Goal: Transaction & Acquisition: Purchase product/service

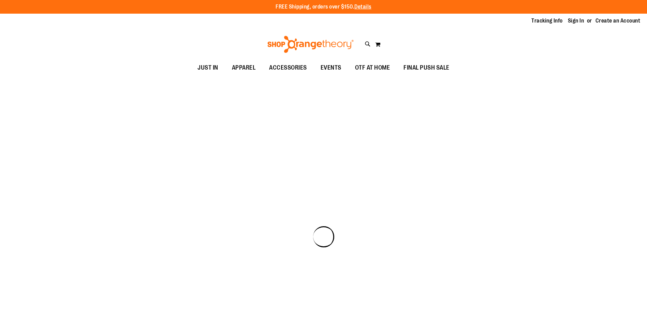
click at [197, 69] on span "JUST IN" at bounding box center [207, 67] width 21 height 15
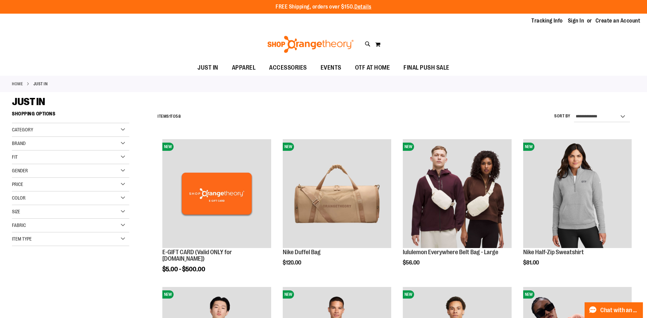
click at [573, 16] on div "Tracking Info Sign In Return to Procurement Create an Account" at bounding box center [323, 21] width 647 height 15
click at [574, 19] on link "Sign In" at bounding box center [576, 21] width 16 height 8
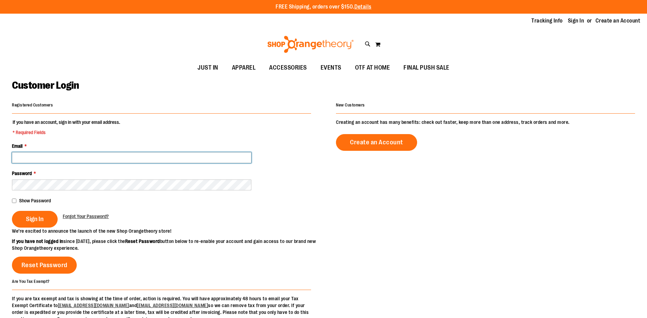
click at [103, 158] on input "Email *" at bounding box center [131, 157] width 239 height 11
type input "**********"
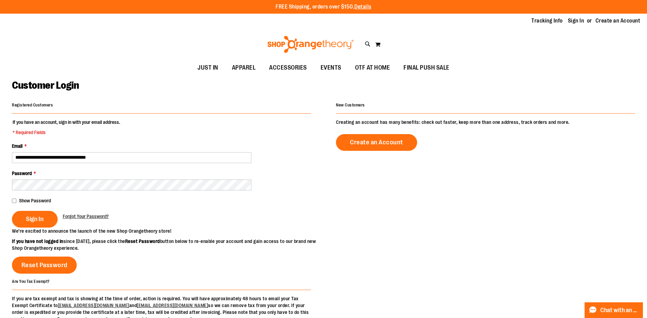
click at [19, 201] on span "Show Password" at bounding box center [35, 200] width 32 height 5
click at [22, 214] on button "Sign In" at bounding box center [35, 219] width 46 height 17
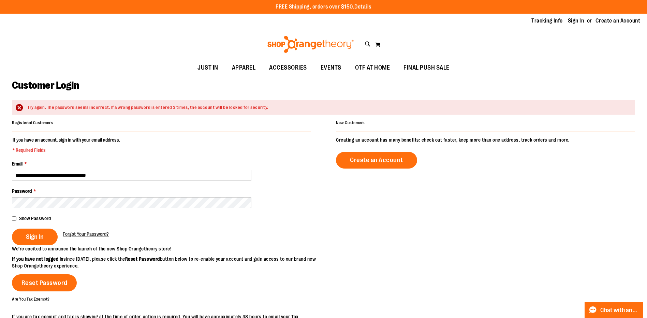
click at [24, 218] on span "Show Password" at bounding box center [35, 218] width 32 height 5
click at [29, 237] on span "Sign In" at bounding box center [35, 237] width 18 height 8
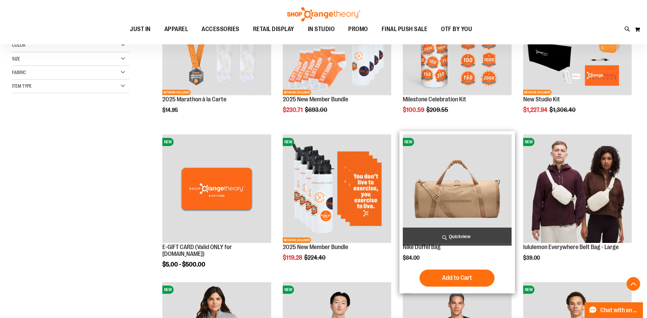
scroll to position [170, 0]
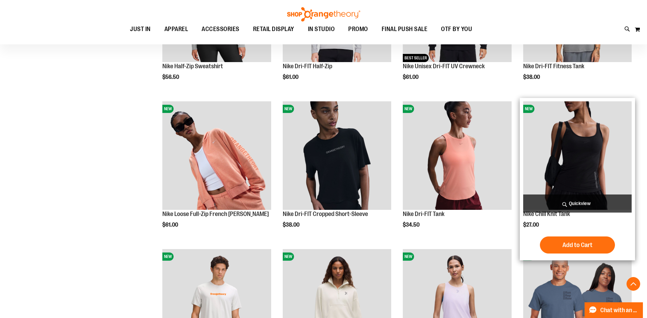
scroll to position [545, 0]
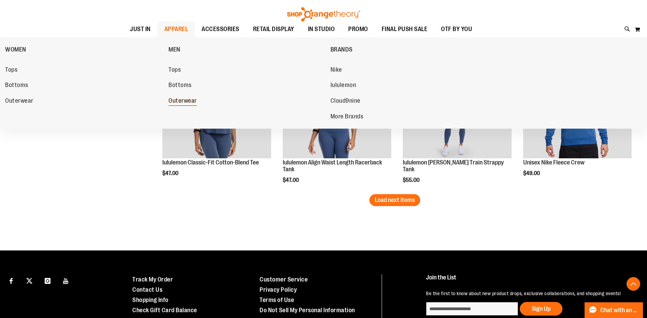
scroll to position [1337, 0]
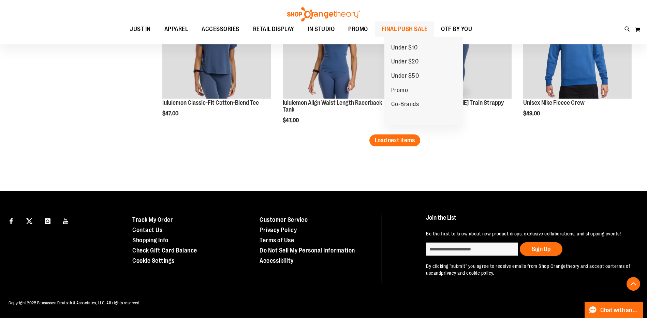
click at [418, 31] on span "FINAL PUSH SALE" at bounding box center [405, 28] width 46 height 15
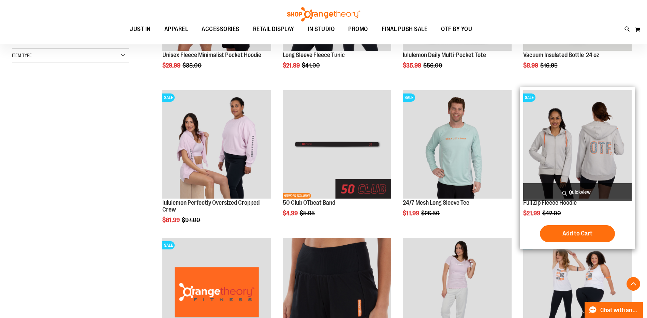
scroll to position [204, 0]
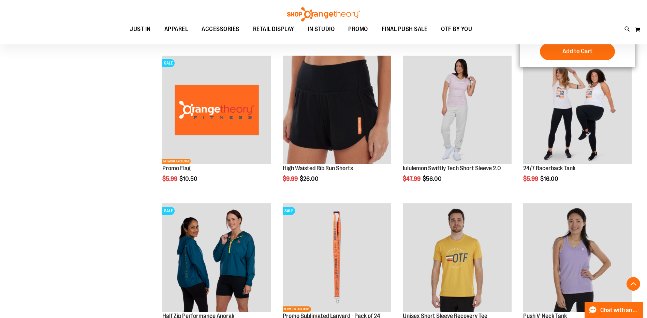
scroll to position [375, 0]
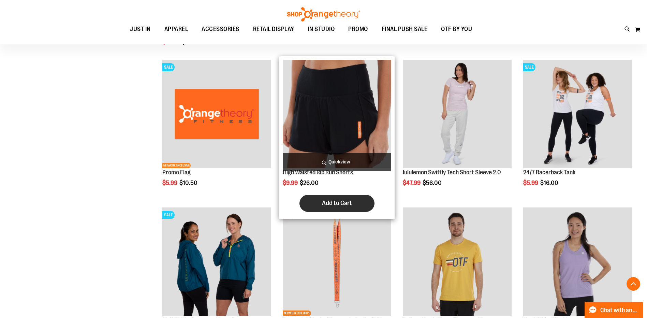
click at [342, 199] on button "Add to Cart" at bounding box center [336, 203] width 75 height 17
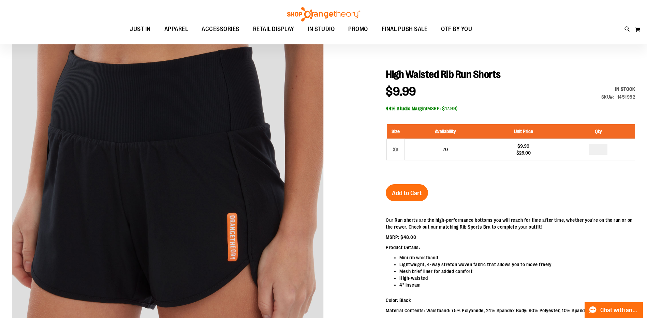
scroll to position [68, 0]
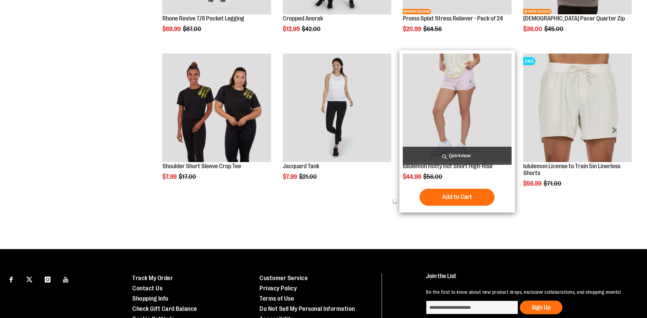
scroll to position [375, 0]
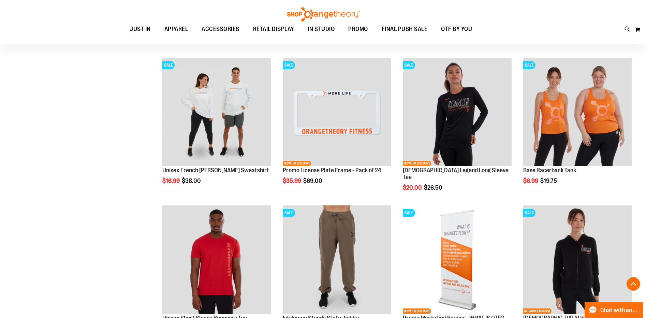
scroll to position [648, 0]
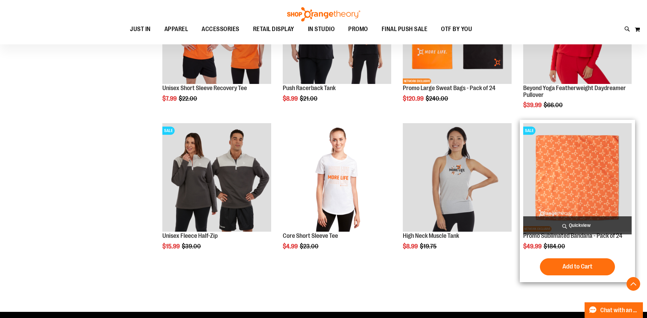
scroll to position [1295, 0]
